Goal: Information Seeking & Learning: Learn about a topic

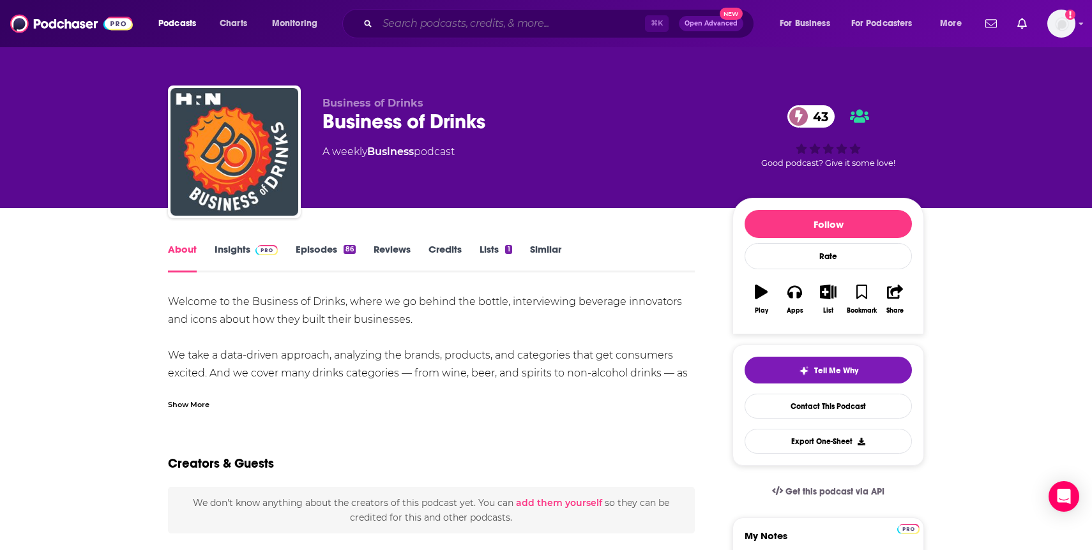
click at [470, 22] on input "Search podcasts, credits, & more..." at bounding box center [510, 23] width 267 height 20
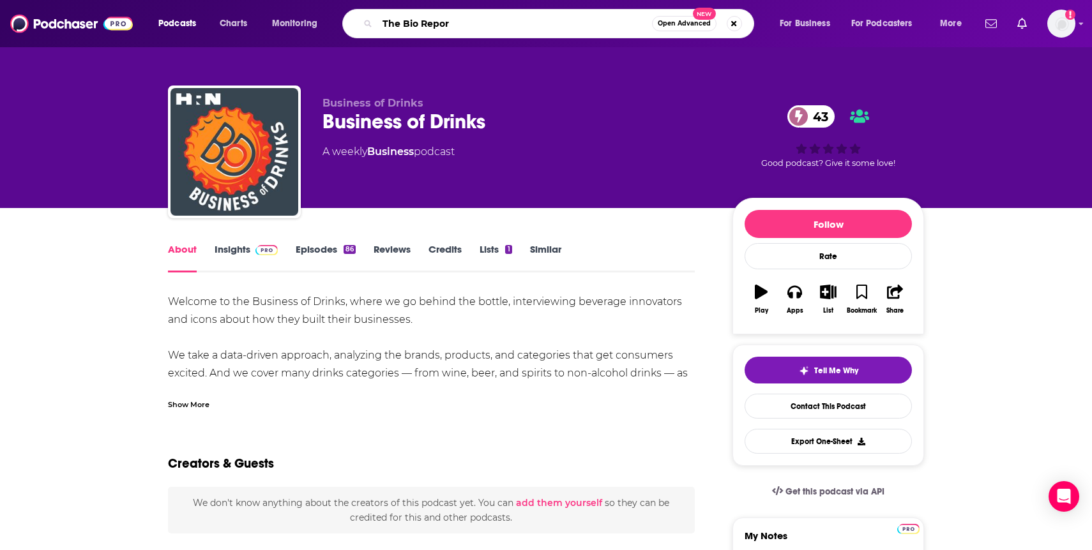
type input "The Bio Report"
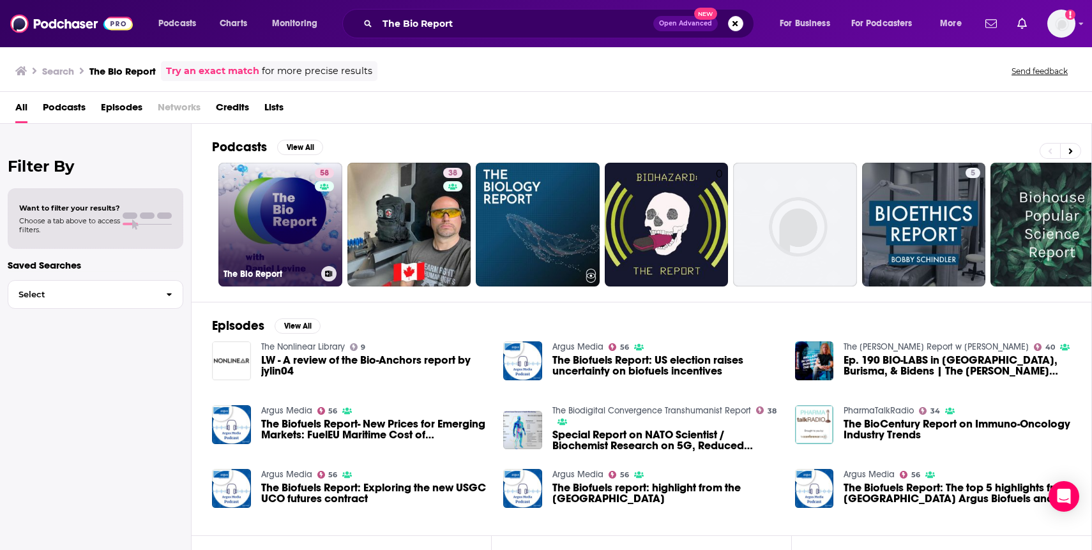
click at [292, 238] on link "58 The Bio Report" at bounding box center [280, 225] width 124 height 124
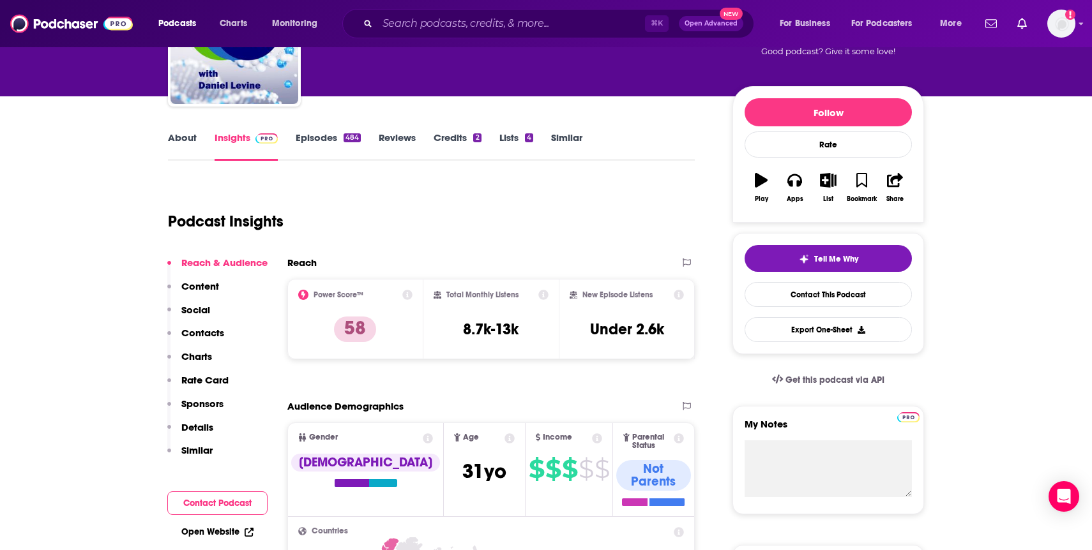
scroll to position [132, 0]
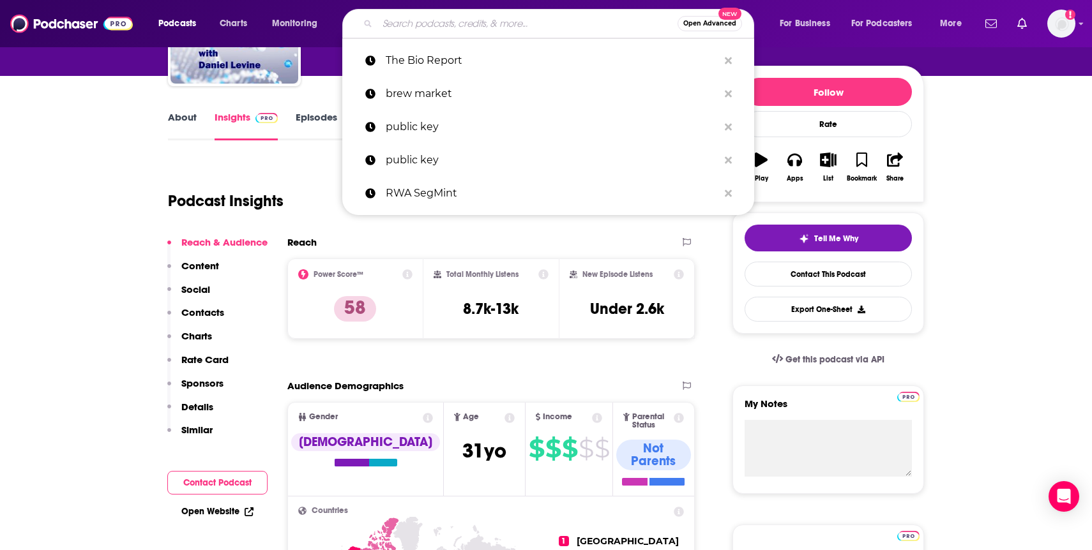
click at [495, 18] on input "Search podcasts, credits, & more..." at bounding box center [527, 23] width 300 height 20
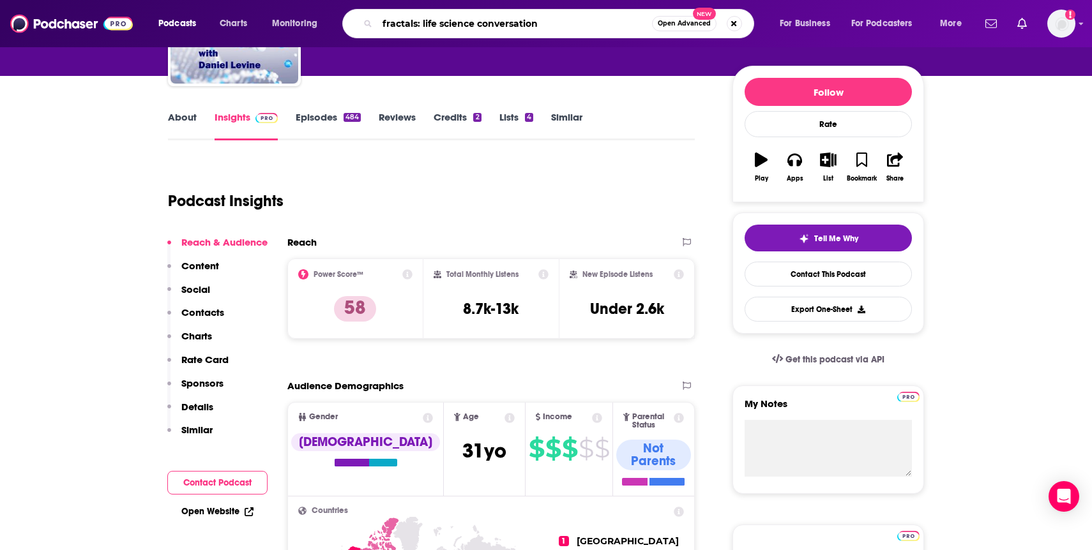
type input "fractals: life science conversations"
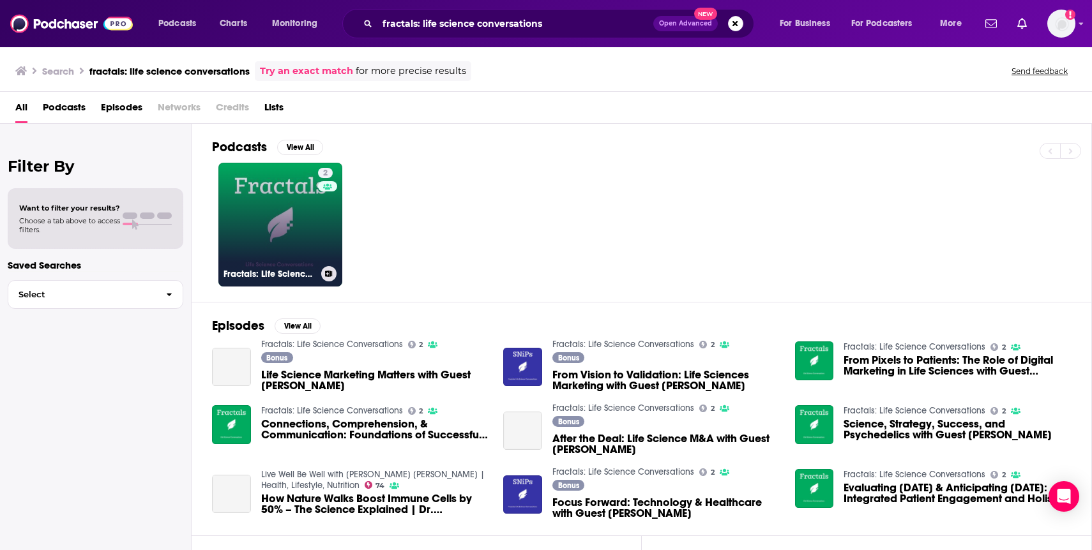
click at [282, 235] on link "2 Fractals: Life Science Conversations" at bounding box center [280, 225] width 124 height 124
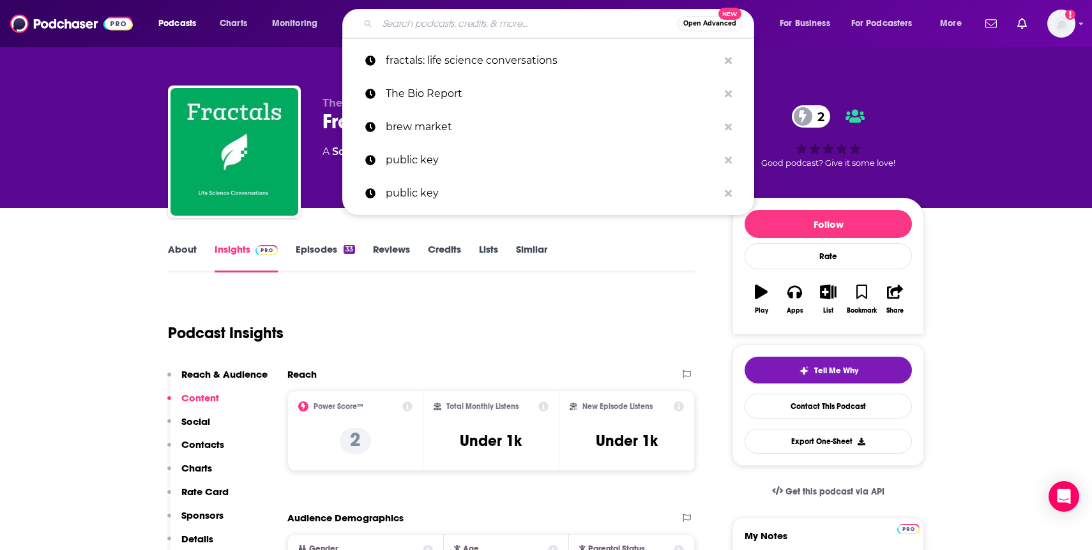
click at [456, 29] on input "Search podcasts, credits, & more..." at bounding box center [527, 23] width 300 height 20
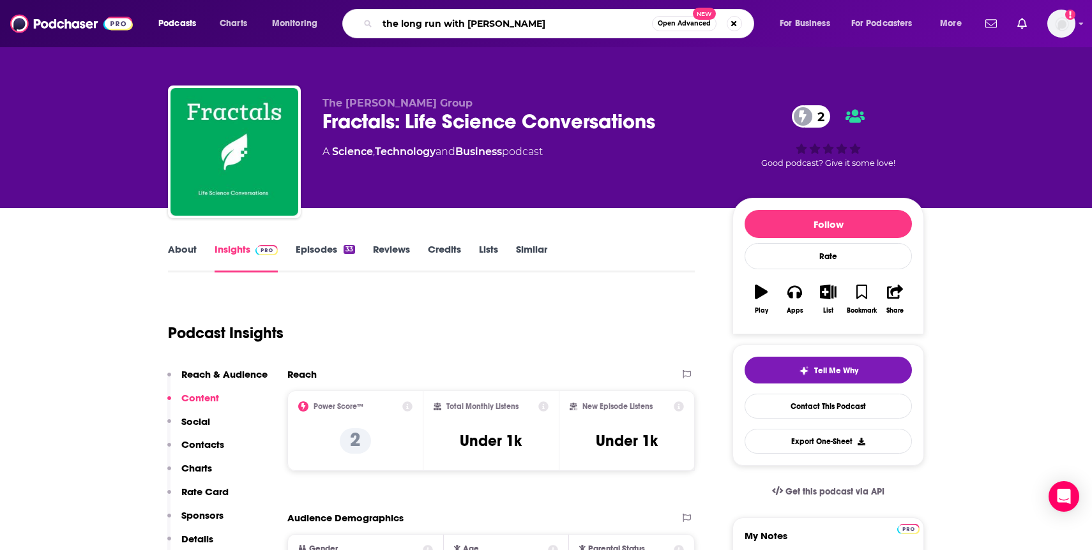
type input "the long run with [PERSON_NAME]"
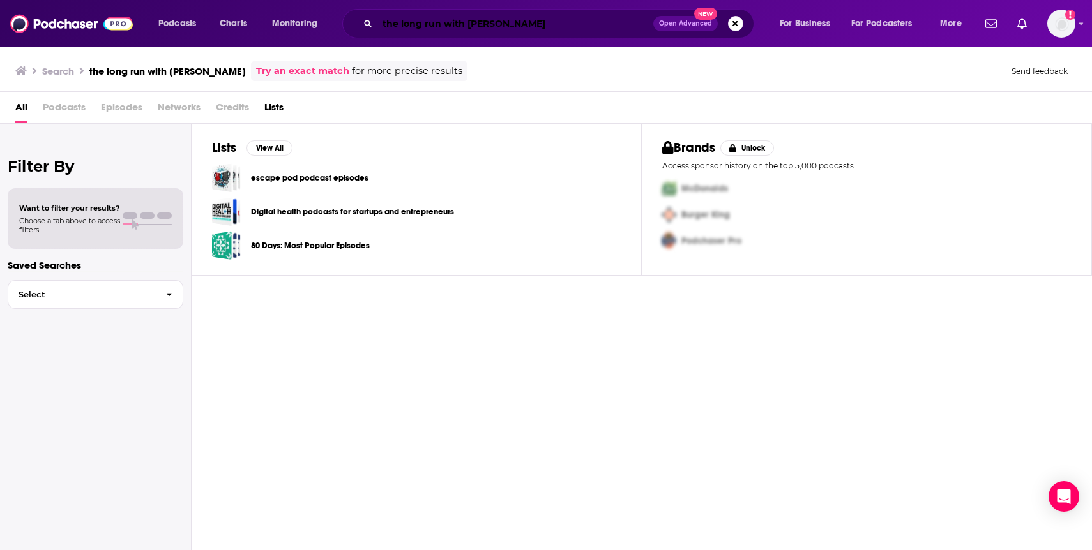
click at [501, 21] on input "the long run with [PERSON_NAME]" at bounding box center [515, 23] width 276 height 20
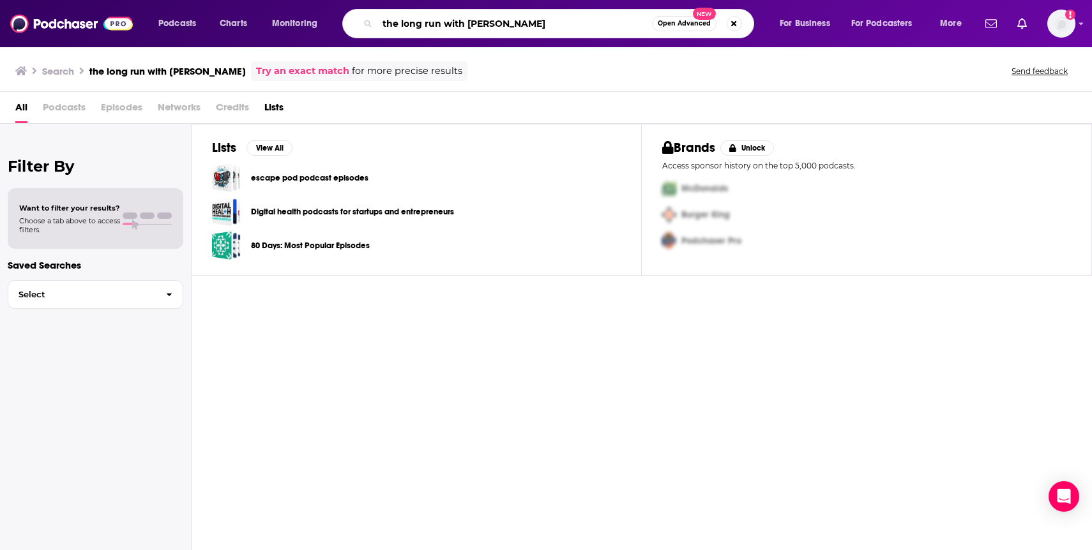
type input "the long run with [PERSON_NAME]"
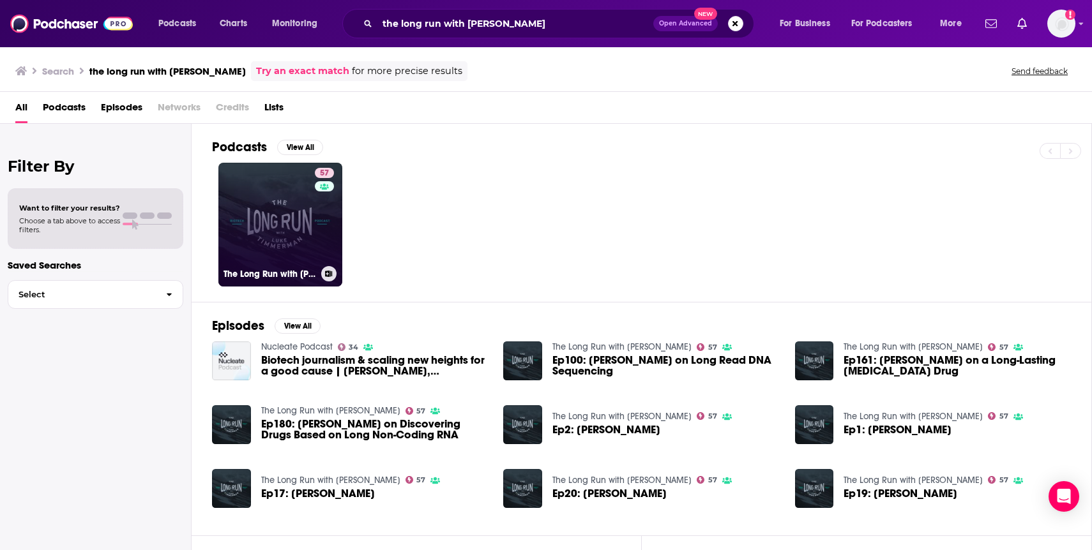
click at [303, 210] on link "57 The Long Run with [PERSON_NAME]" at bounding box center [280, 225] width 124 height 124
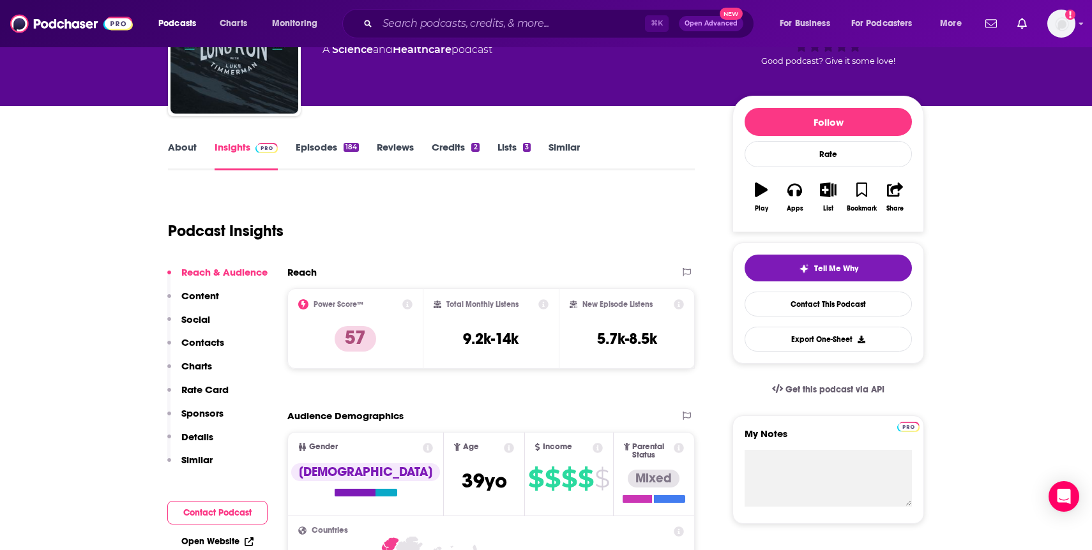
scroll to position [123, 0]
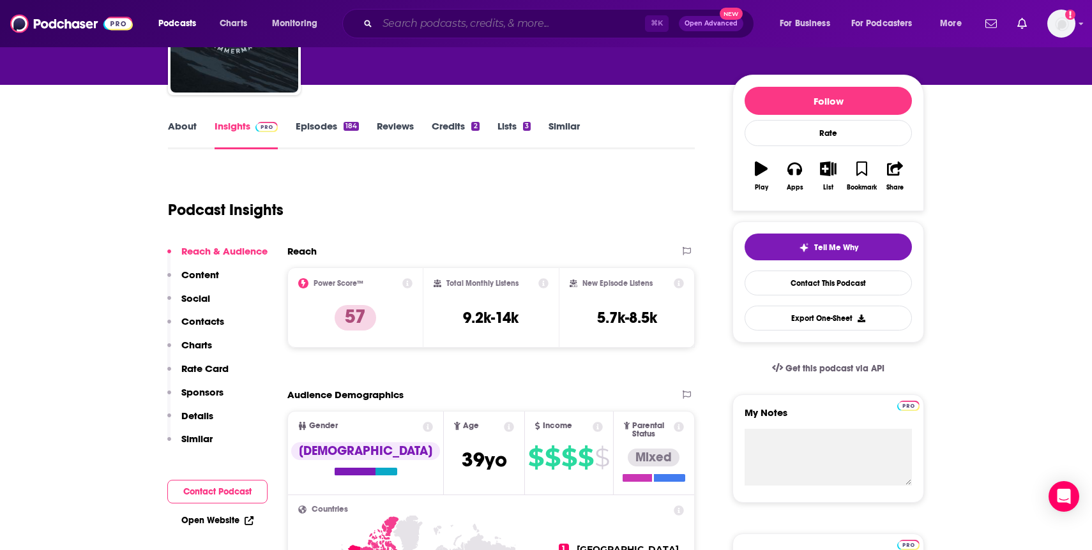
click at [491, 26] on input "Search podcasts, credits, & more..." at bounding box center [510, 23] width 267 height 20
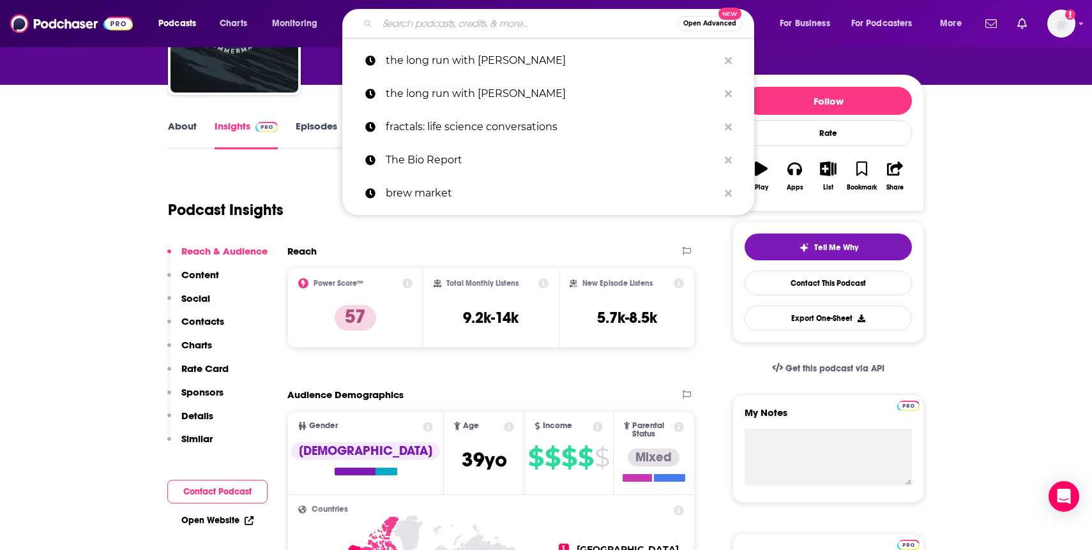
paste input "Business of Biotech Podcast"
type input "Business of Biotech Podcast"
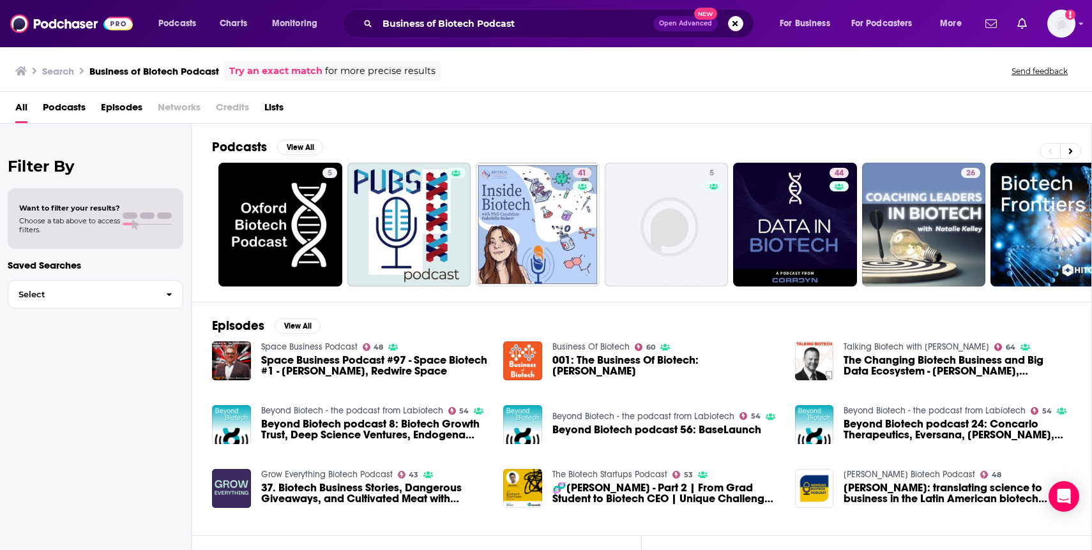
click at [121, 111] on span "Episodes" at bounding box center [121, 110] width 41 height 26
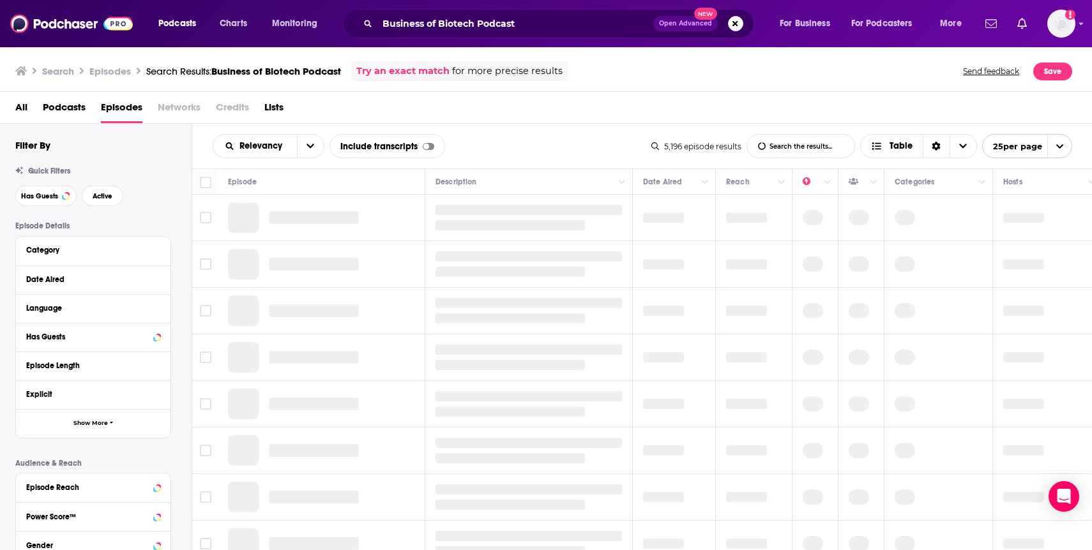
click at [49, 103] on span "Podcasts" at bounding box center [64, 110] width 43 height 26
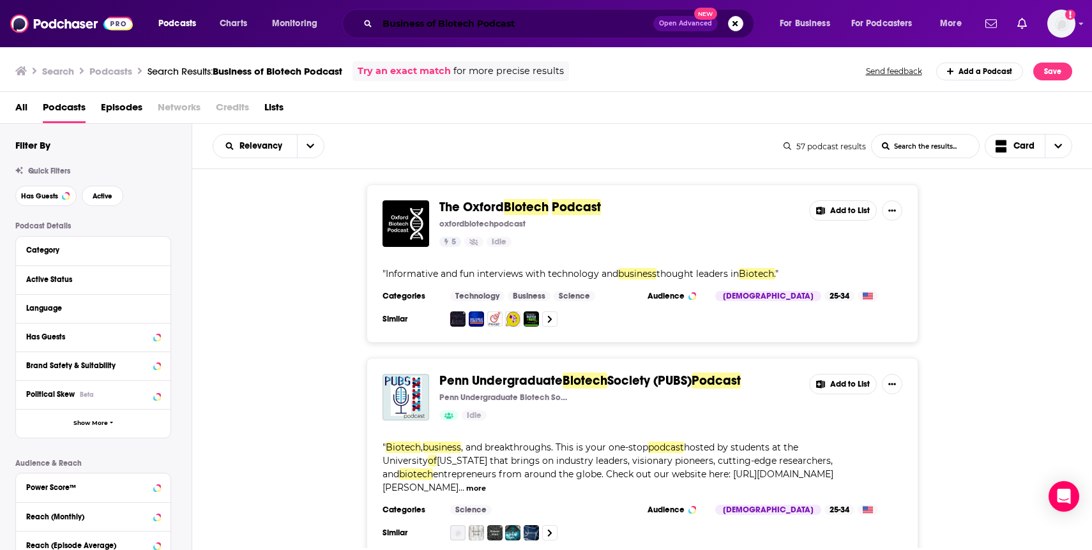
click at [499, 21] on input "Business of Biotech Podcast" at bounding box center [515, 23] width 276 height 20
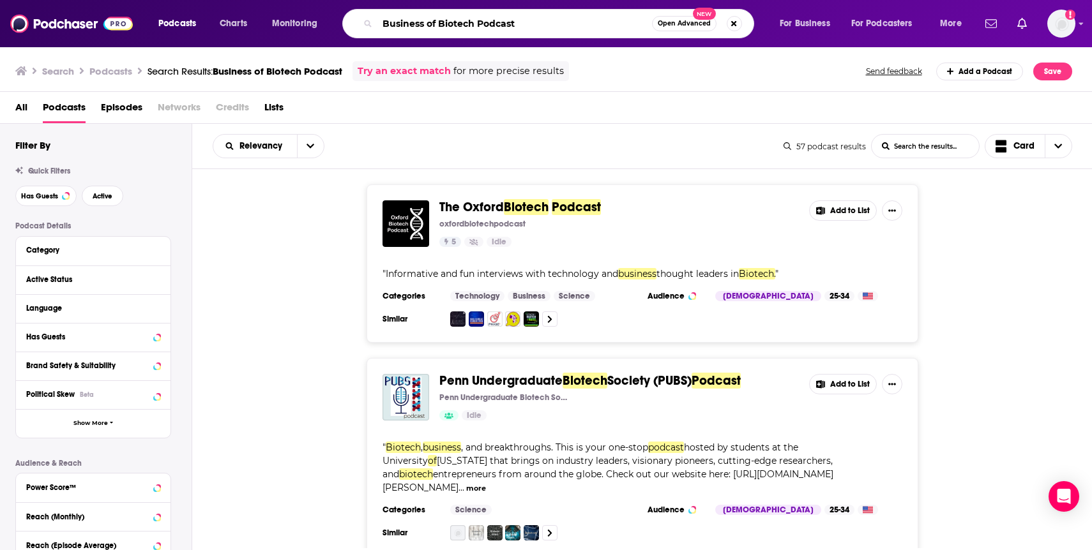
drag, startPoint x: 517, startPoint y: 24, endPoint x: 481, endPoint y: 24, distance: 35.7
click at [481, 24] on input "Business of Biotech Podcast" at bounding box center [514, 23] width 275 height 20
type input "Business of Biotech"
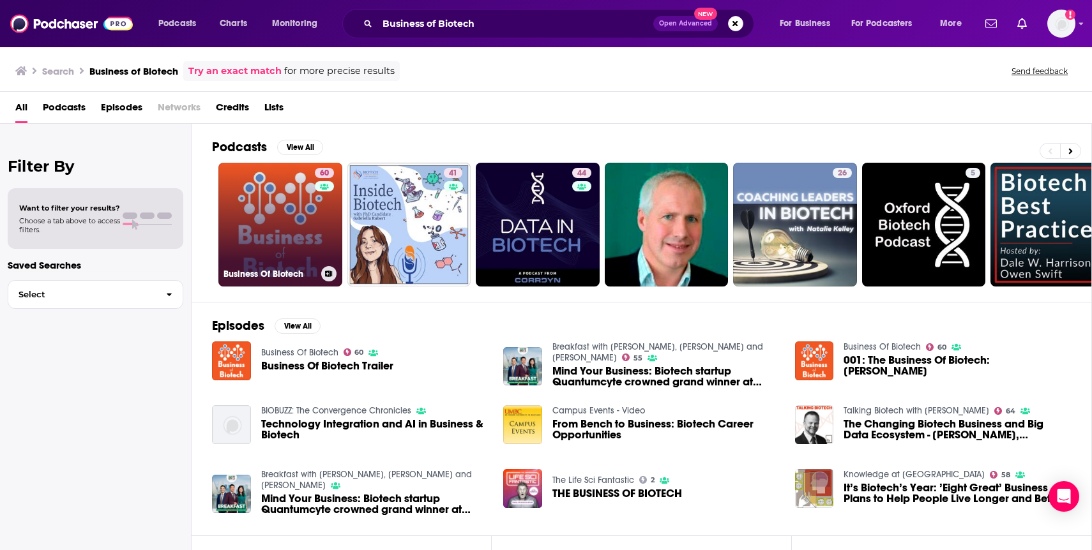
click at [250, 206] on link "60 Business Of Biotech" at bounding box center [280, 225] width 124 height 124
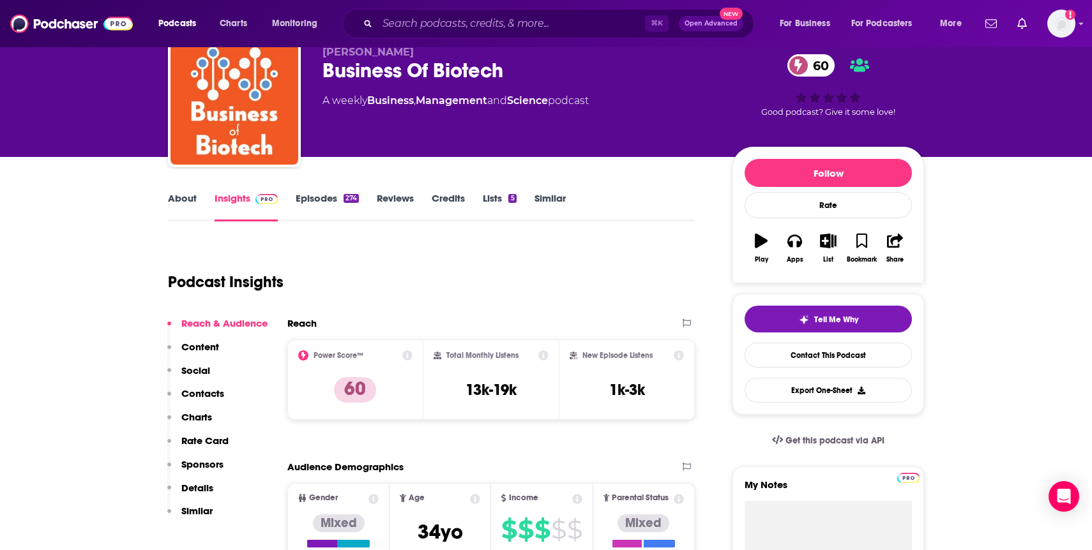
scroll to position [45, 0]
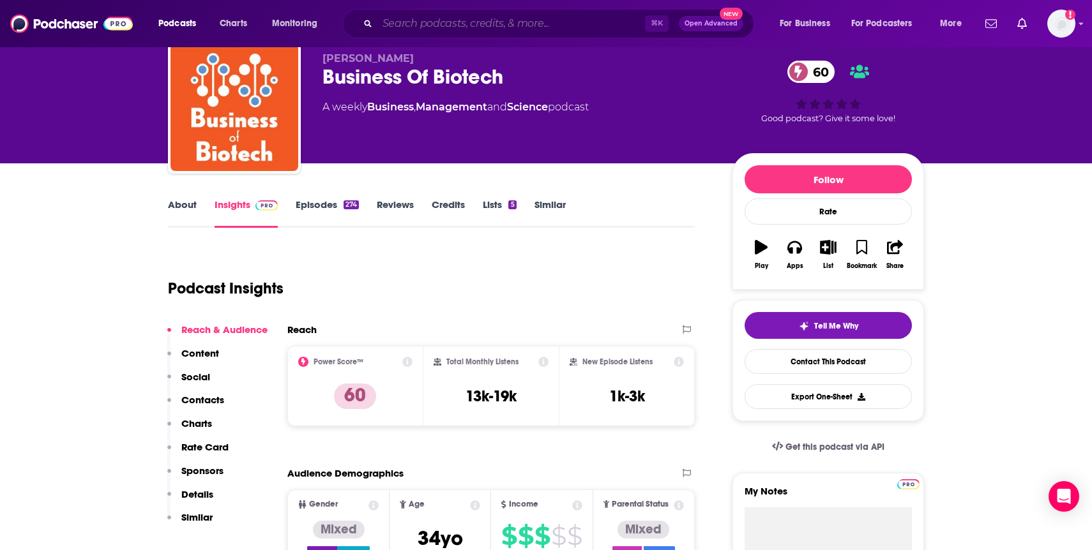
click at [418, 22] on input "Search podcasts, credits, & more..." at bounding box center [510, 23] width 267 height 20
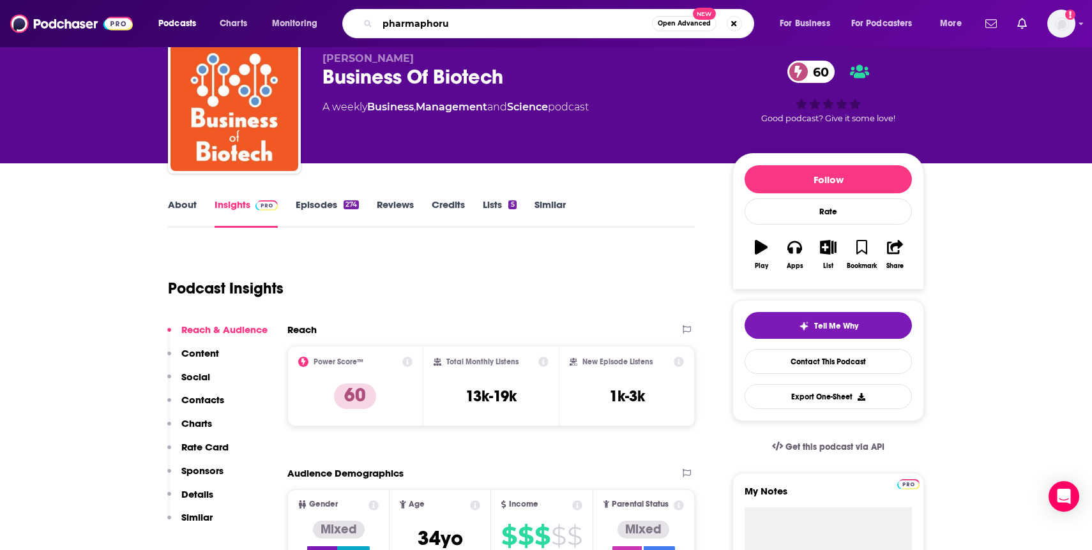
type input "pharmaphorum"
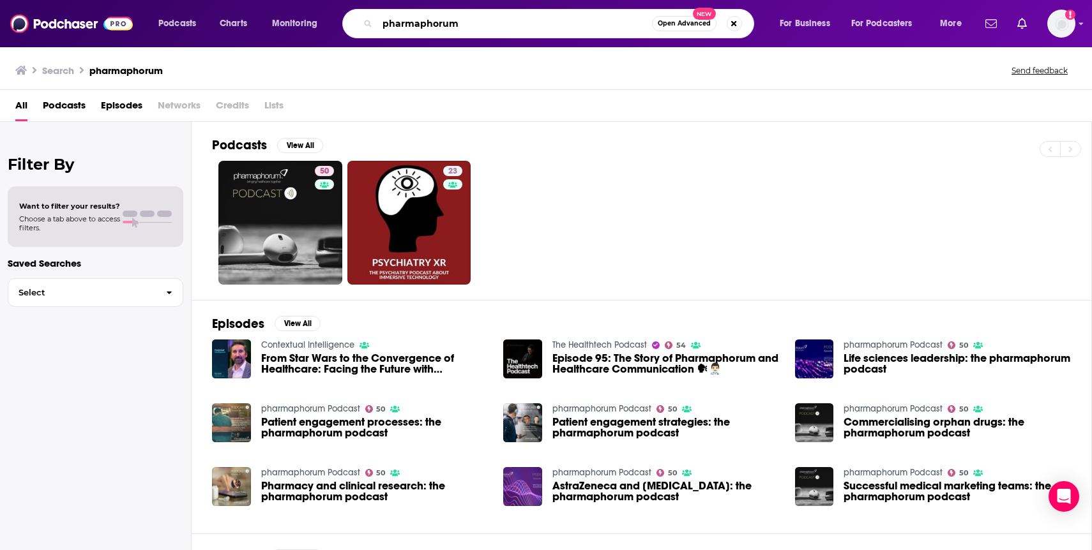
click at [473, 20] on input "pharmaphorum" at bounding box center [514, 23] width 275 height 20
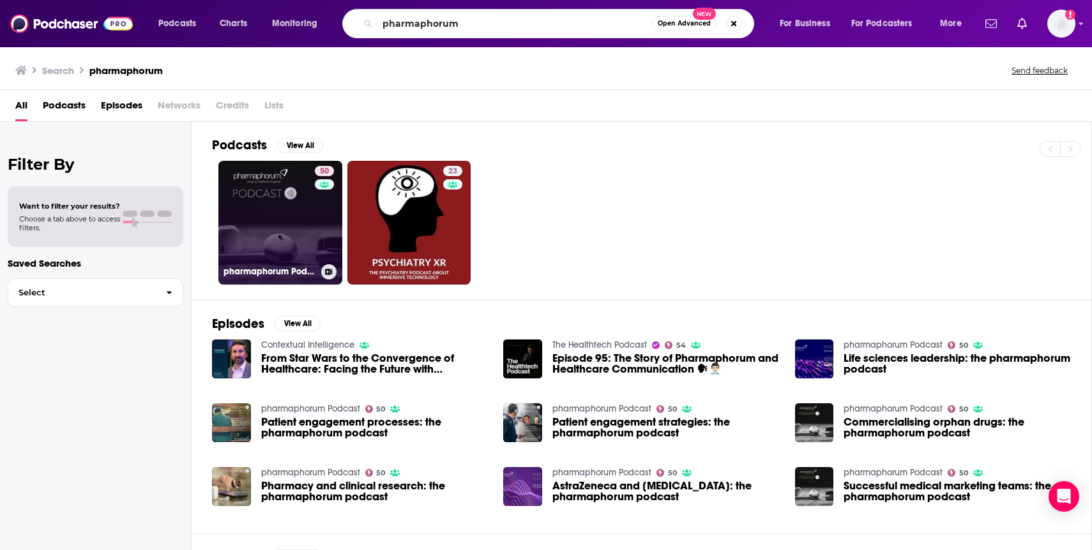
click at [284, 221] on link "50 pharmaphorum Podcast" at bounding box center [280, 223] width 124 height 124
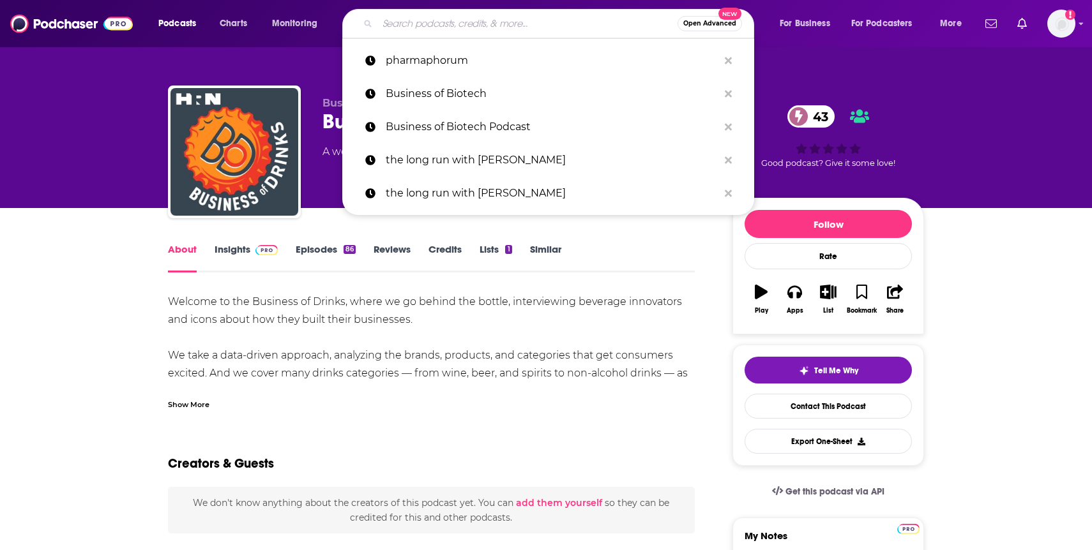
click at [481, 31] on input "Search podcasts, credits, & more..." at bounding box center [527, 23] width 300 height 20
click at [399, 72] on p "pharmaphorum" at bounding box center [552, 60] width 333 height 33
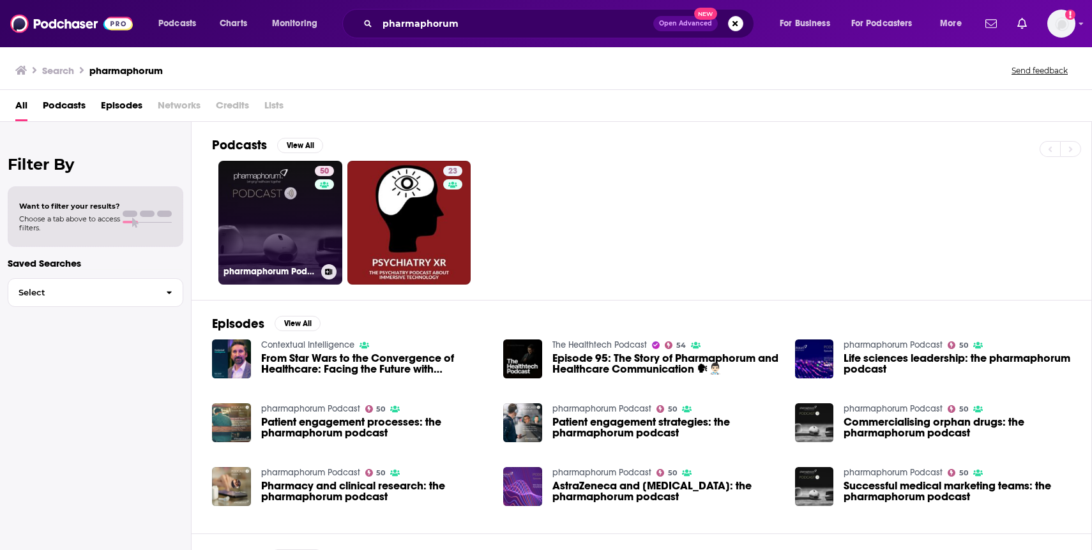
click at [273, 199] on link "50 pharmaphorum Podcast" at bounding box center [280, 223] width 124 height 124
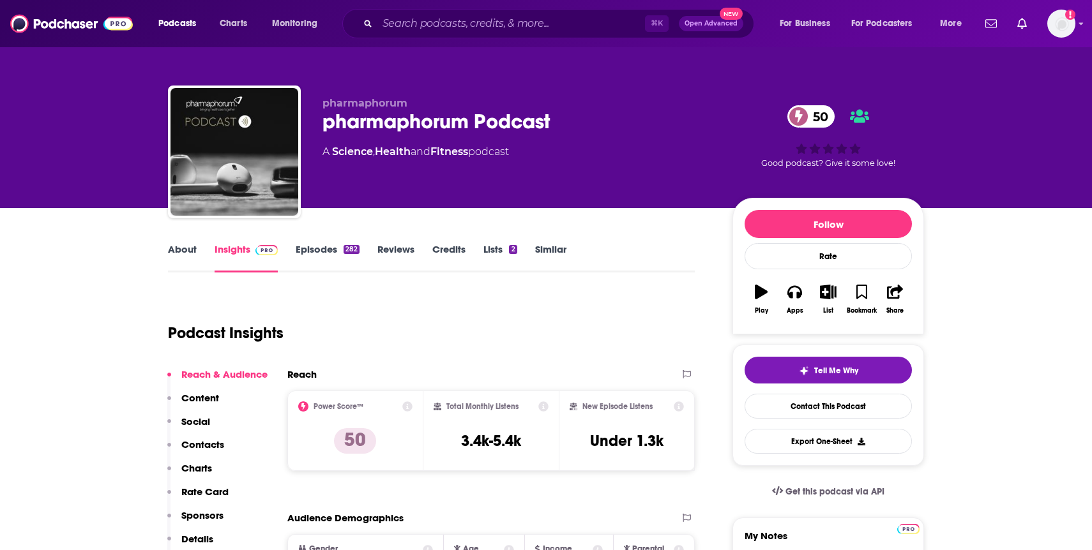
click at [253, 250] on span at bounding box center [263, 249] width 27 height 12
click at [306, 251] on link "Episodes 282" at bounding box center [328, 257] width 64 height 29
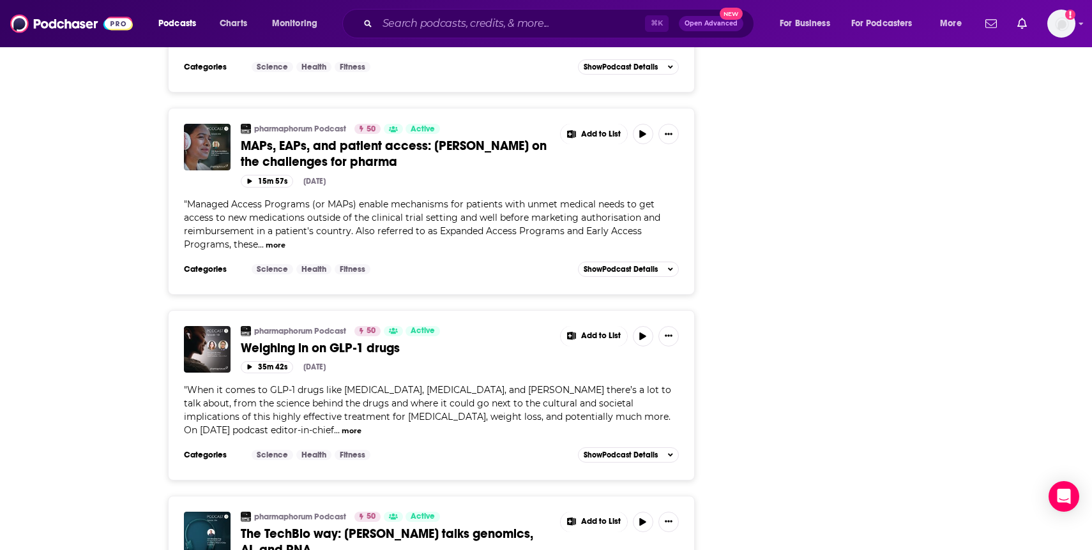
scroll to position [3062, 0]
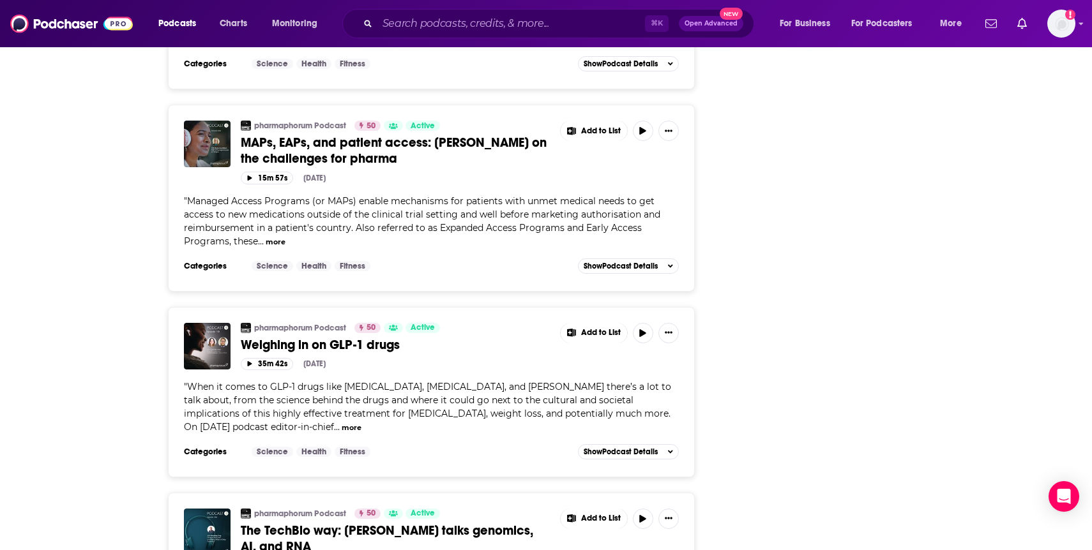
click at [342, 423] on button "more" at bounding box center [352, 428] width 20 height 11
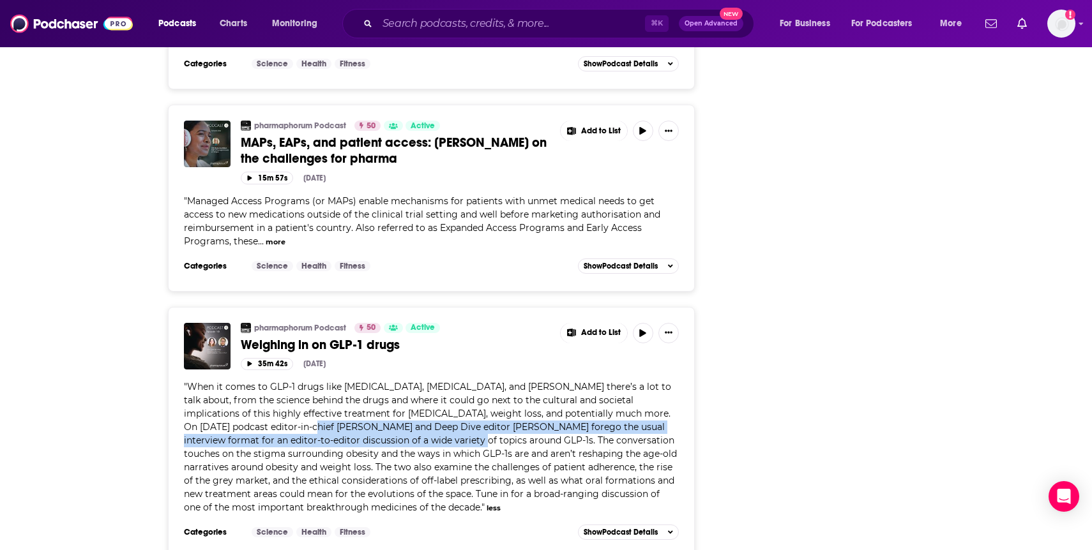
drag, startPoint x: 287, startPoint y: 377, endPoint x: 440, endPoint y: 389, distance: 153.1
click at [437, 389] on span "When it comes to GLP-1 drugs like Ozempic, Wegovy, and Mounjaro there’s a lot t…" at bounding box center [430, 447] width 493 height 132
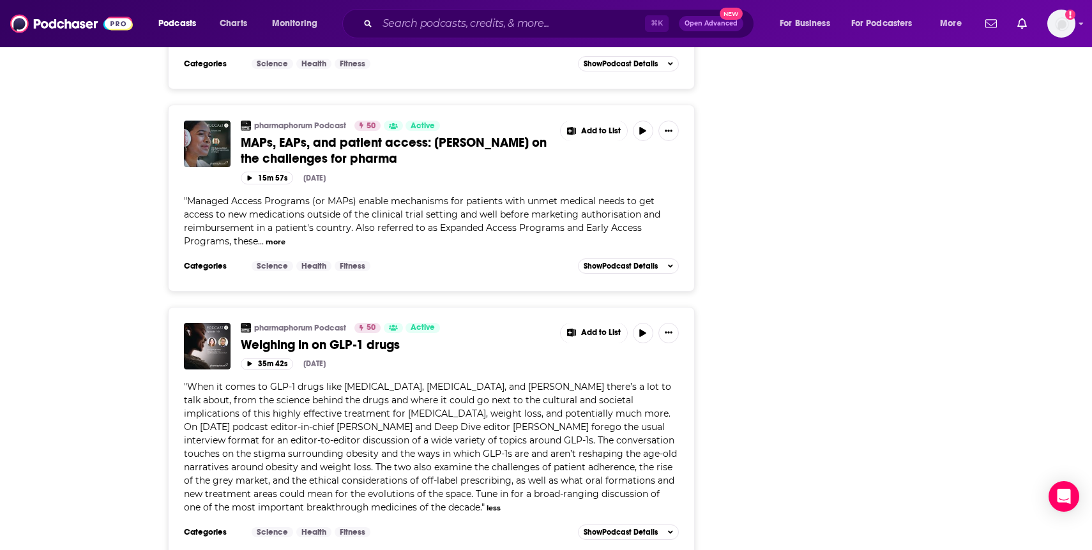
click at [465, 389] on span "When it comes to GLP-1 drugs like Ozempic, Wegovy, and Mounjaro there’s a lot t…" at bounding box center [430, 447] width 493 height 132
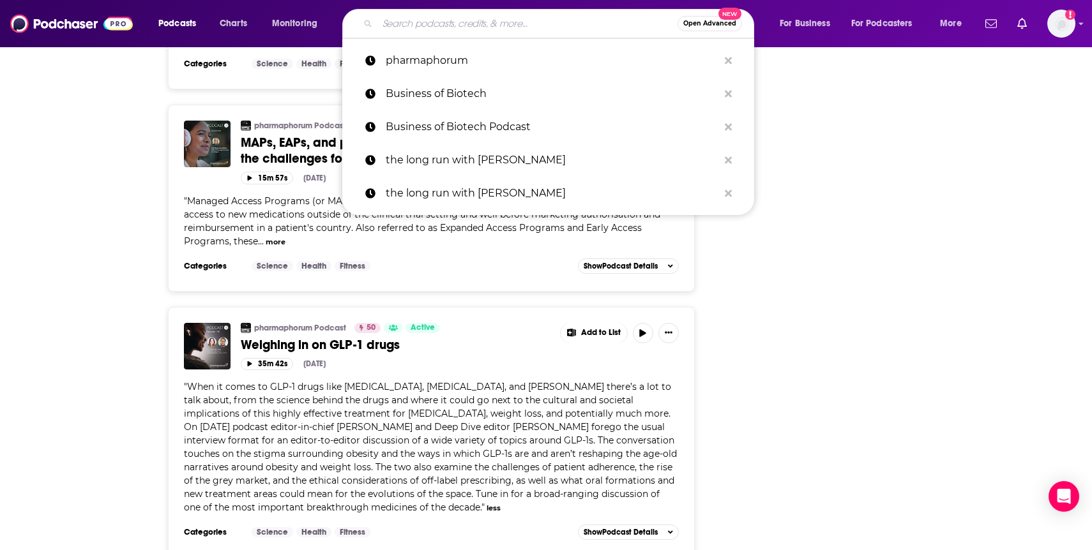
click at [423, 31] on input "Search podcasts, credits, & more..." at bounding box center [527, 23] width 300 height 20
click at [419, 84] on p "Business of Biotech" at bounding box center [552, 93] width 333 height 33
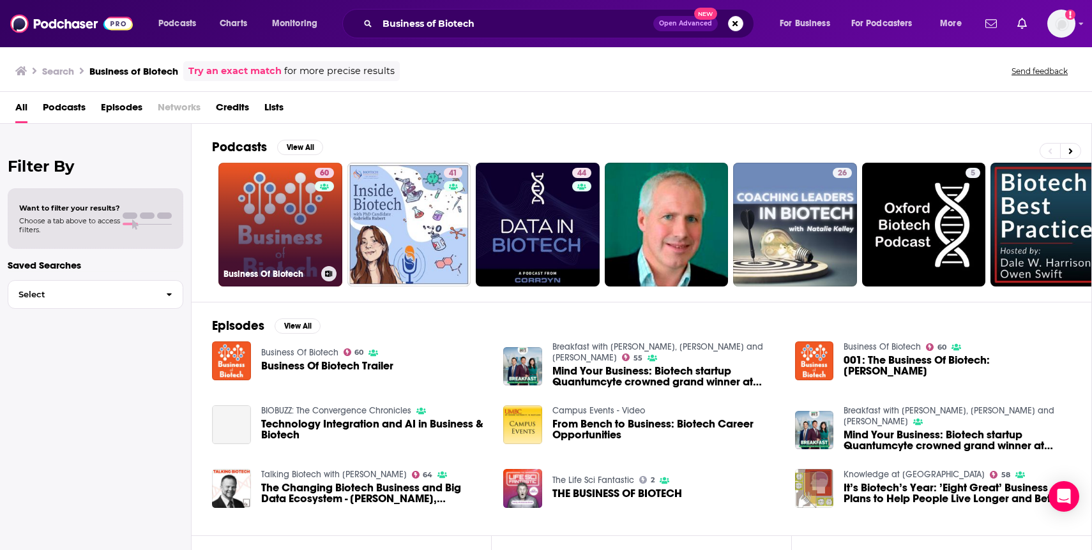
click at [296, 237] on link "60 Business Of Biotech" at bounding box center [280, 225] width 124 height 124
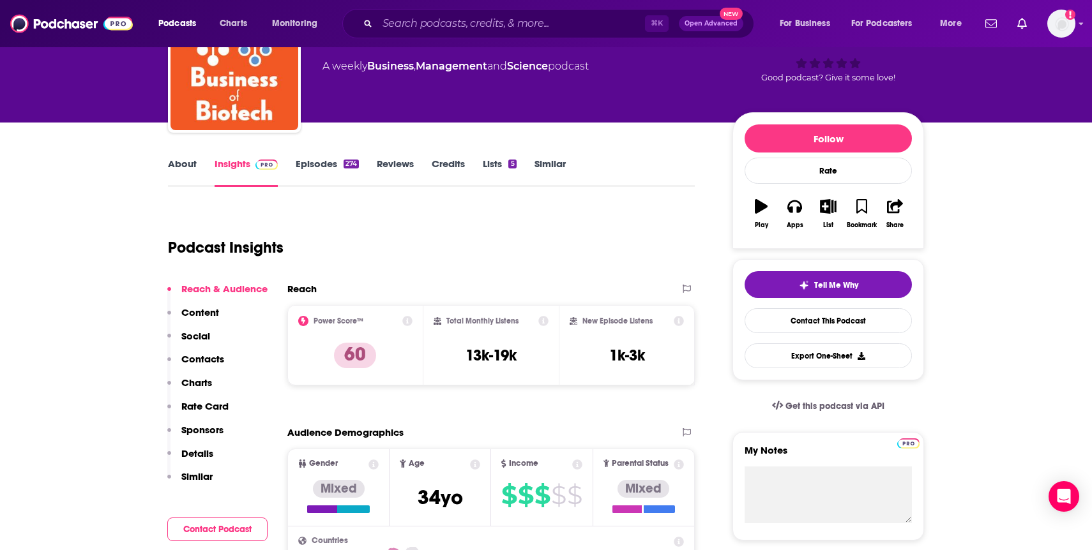
scroll to position [84, 0]
